Goal: Check status: Check status

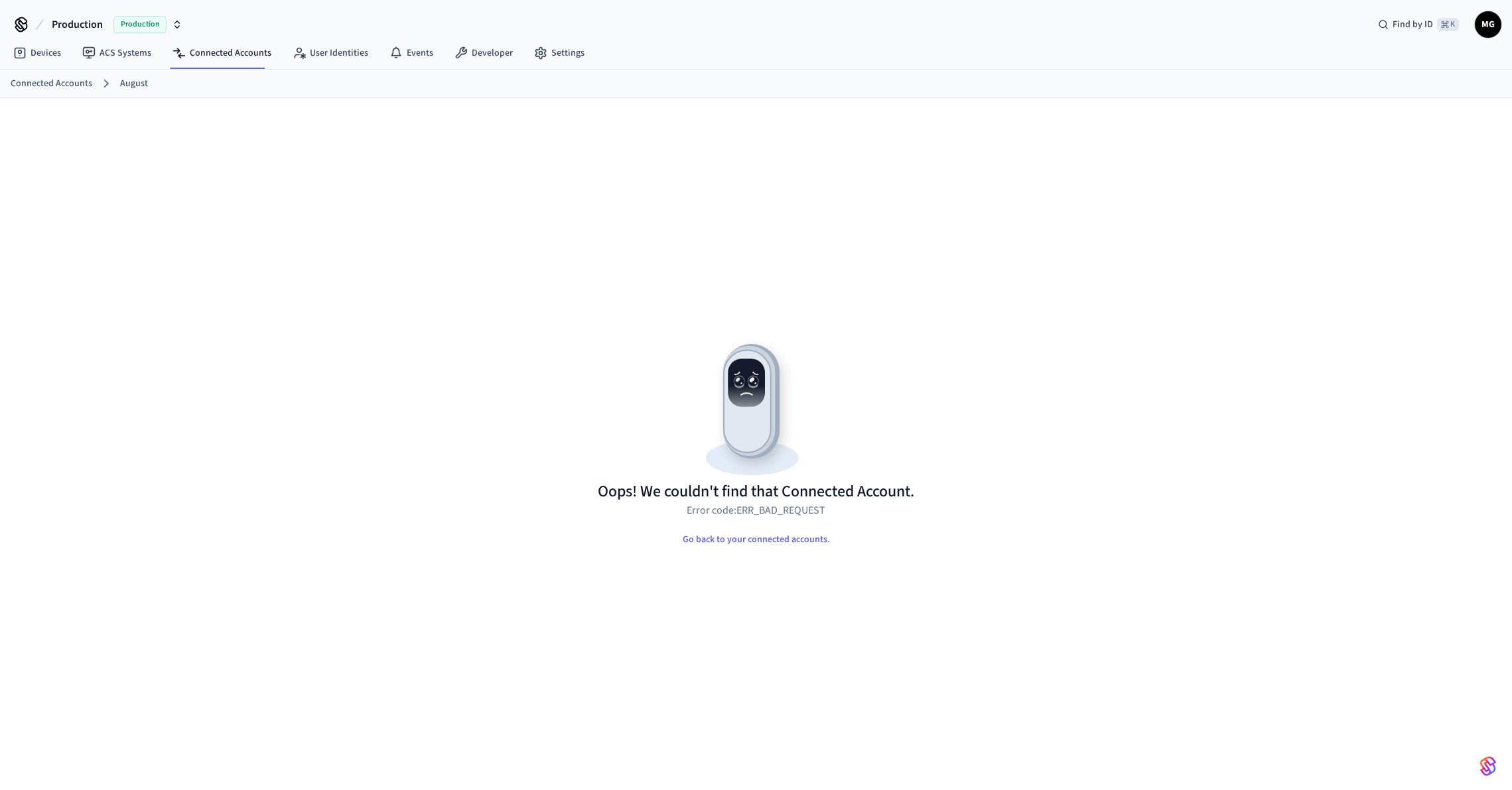
click at [949, 327] on div "Oops! We couldn't find that Connected Account. Error code: ERR_BAD_REQUEST Go b…" at bounding box center [756, 461] width 828 height 663
